Goal: Task Accomplishment & Management: Manage account settings

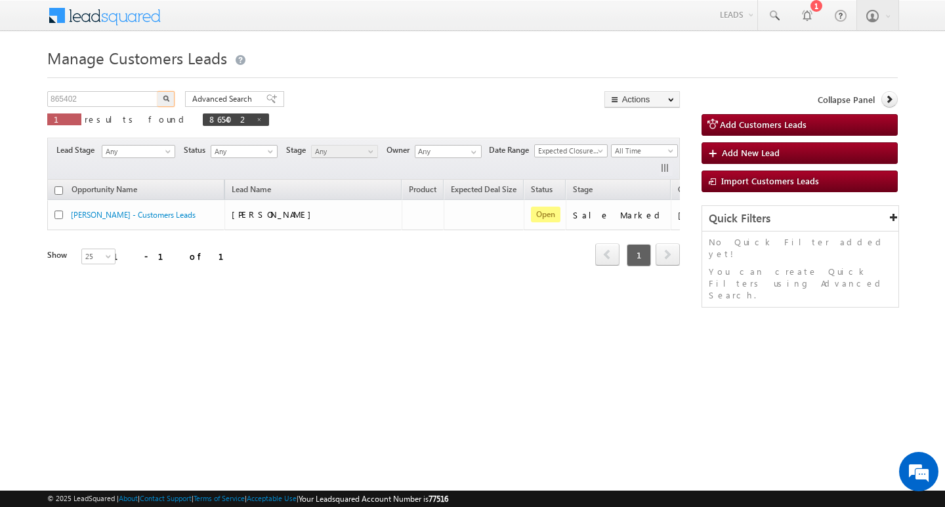
click at [129, 100] on input "865402" at bounding box center [103, 99] width 112 height 16
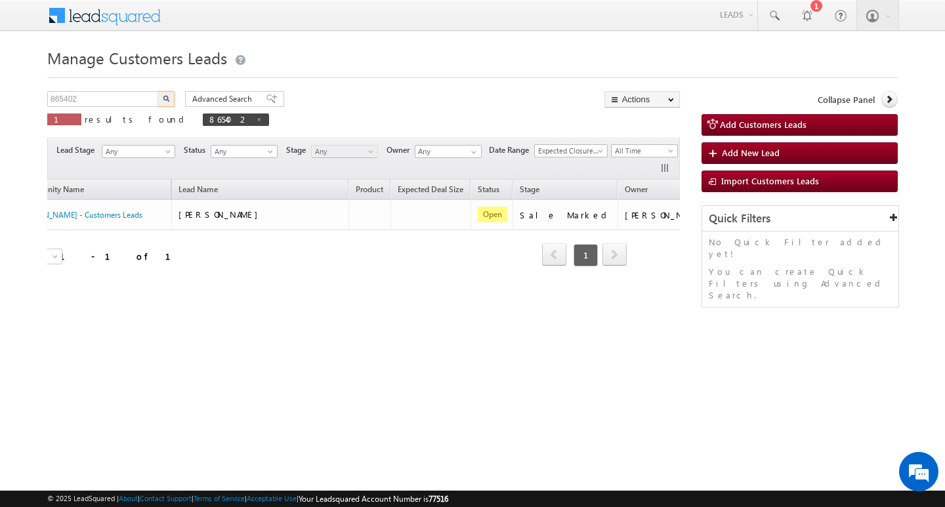
click at [129, 100] on input "865402" at bounding box center [103, 99] width 112 height 16
type input "Search Customers Leads"
click at [147, 96] on input "text" at bounding box center [103, 99] width 112 height 16
paste input "874092"
type input "874092"
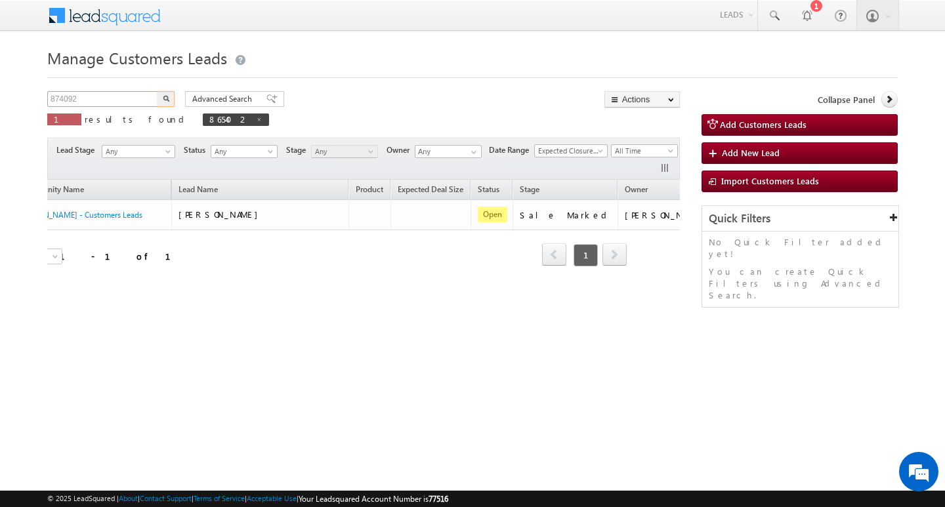
click at [157, 91] on button "button" at bounding box center [165, 99] width 17 height 16
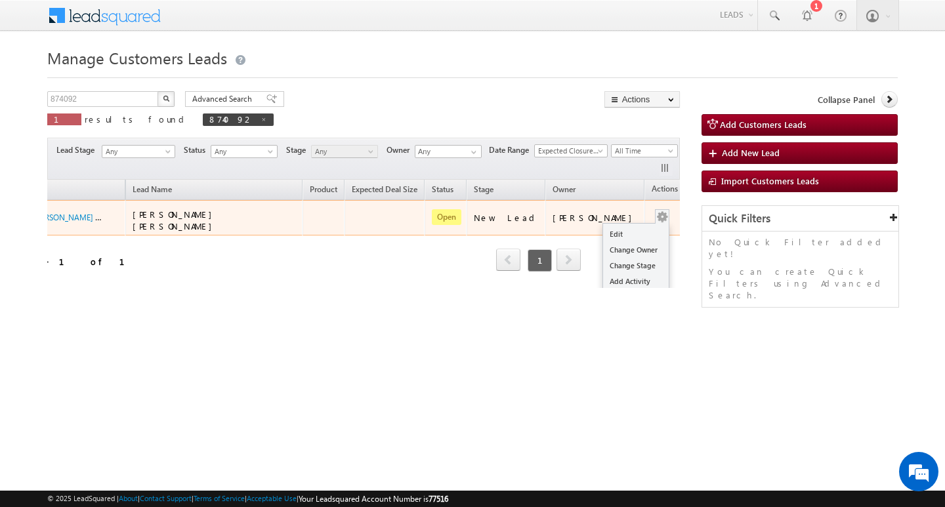
click at [655, 211] on button "button" at bounding box center [661, 217] width 13 height 13
click at [625, 226] on link "Edit" at bounding box center [636, 234] width 66 height 16
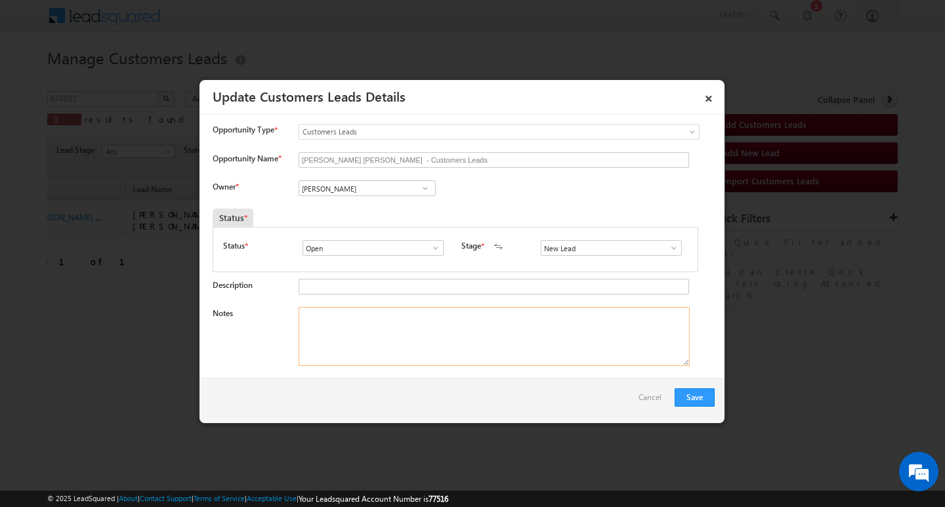
click at [411, 335] on textarea "Notes" at bounding box center [494, 336] width 391 height 59
click at [671, 251] on span at bounding box center [673, 248] width 13 height 10
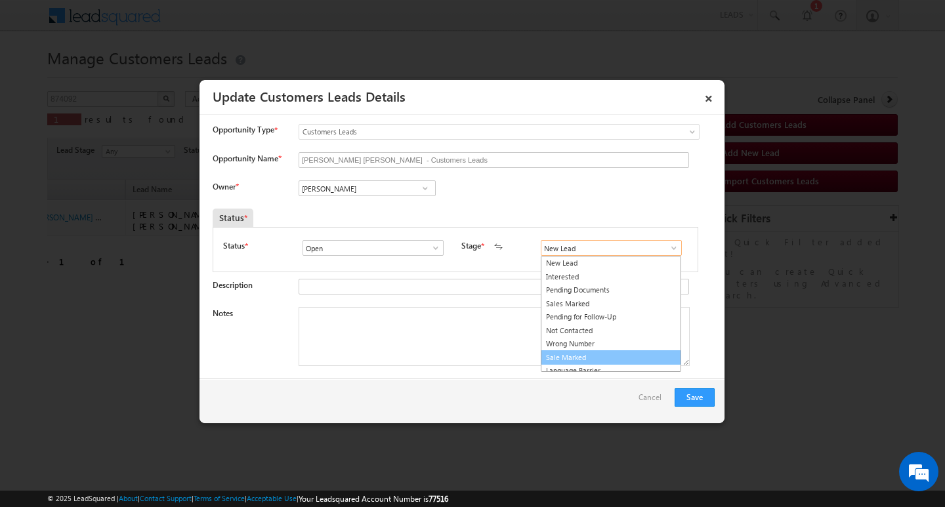
click at [616, 358] on link "Sale Marked" at bounding box center [611, 357] width 140 height 15
type input "Sale Marked"
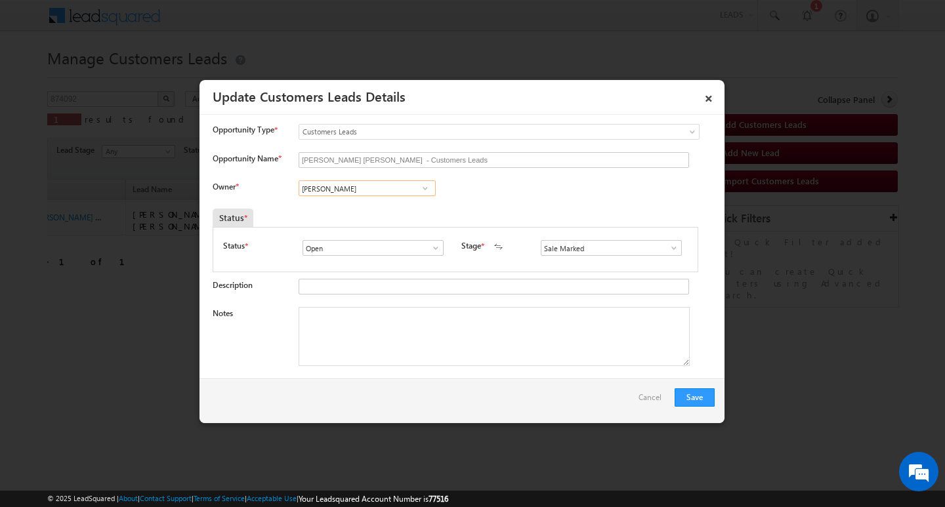
click at [380, 192] on input "[PERSON_NAME]" at bounding box center [367, 188] width 137 height 16
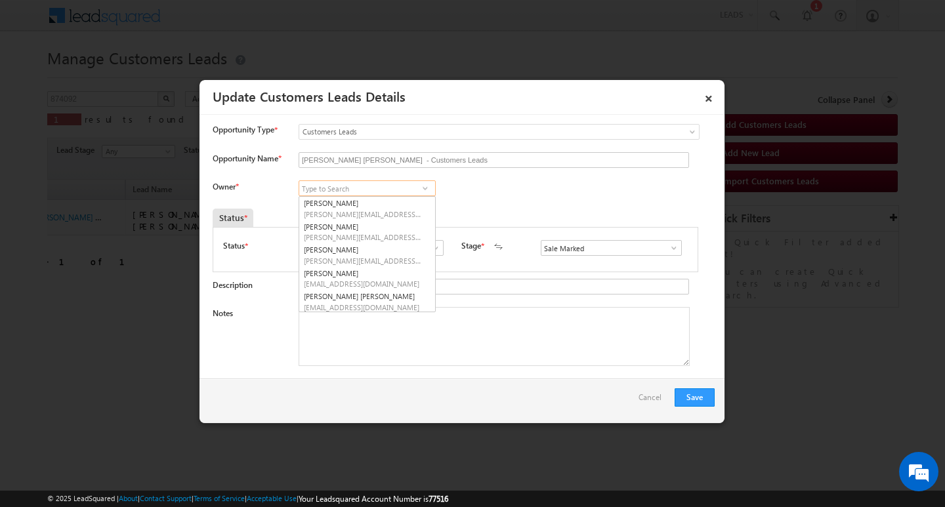
paste input "[PERSON_NAME]"
type input "[PERSON_NAME]"
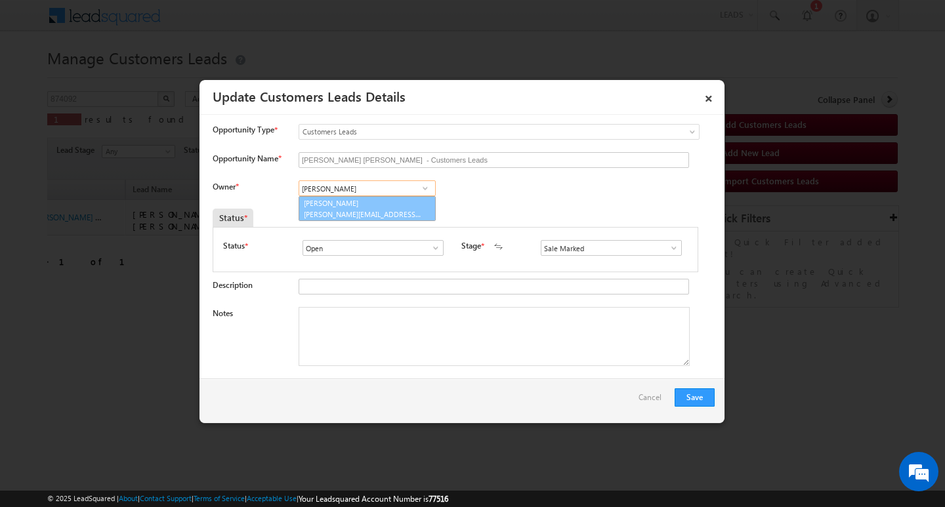
click at [376, 201] on link "[PERSON_NAME] Dhanke [EMAIL_ADDRESS][PERSON_NAME][DOMAIN_NAME]" at bounding box center [367, 208] width 137 height 25
click at [400, 360] on textarea "Notes" at bounding box center [494, 336] width 391 height 59
click at [406, 321] on textarea "Notes" at bounding box center [494, 336] width 391 height 59
paste textarea "Customer Name [PERSON_NAME] [PERSON_NAME]: ag 35Y/ B / mothe income : 25k / wop…"
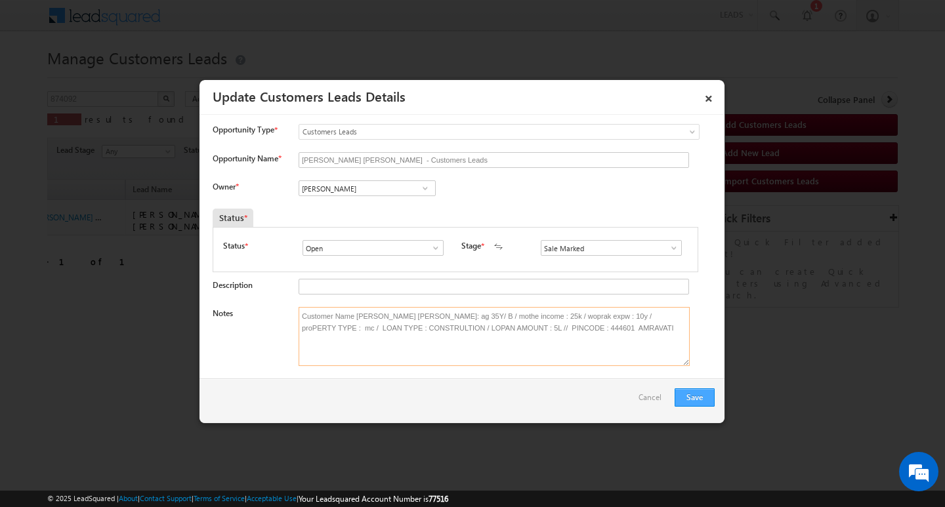
type textarea "Customer Name [PERSON_NAME] [PERSON_NAME]: ag 35Y/ B / mothe income : 25k / wop…"
click at [694, 394] on button "Save" at bounding box center [695, 397] width 40 height 18
